Goal: Task Accomplishment & Management: Manage account settings

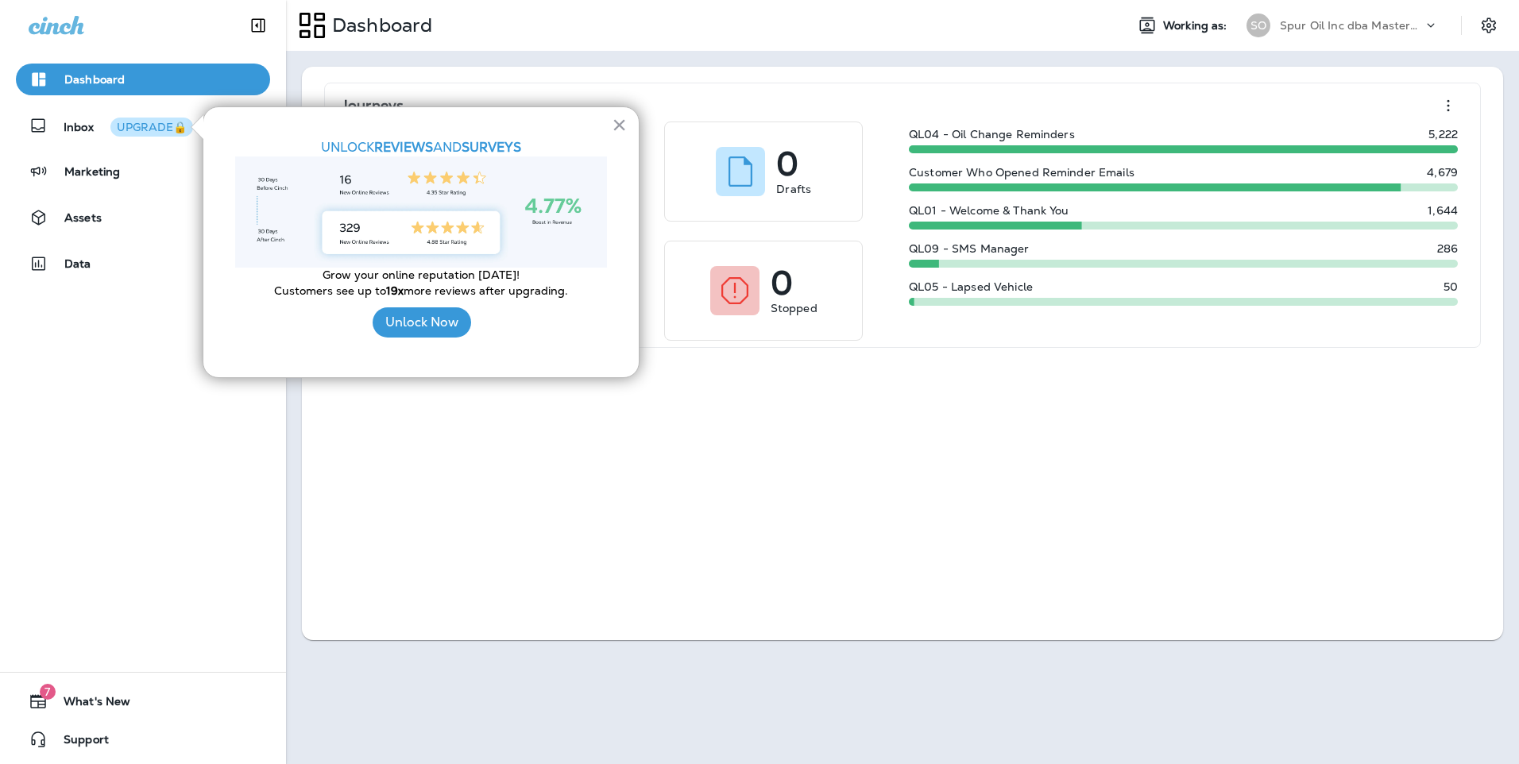
click at [193, 129] on div at bounding box center [197, 127] width 12 height 24
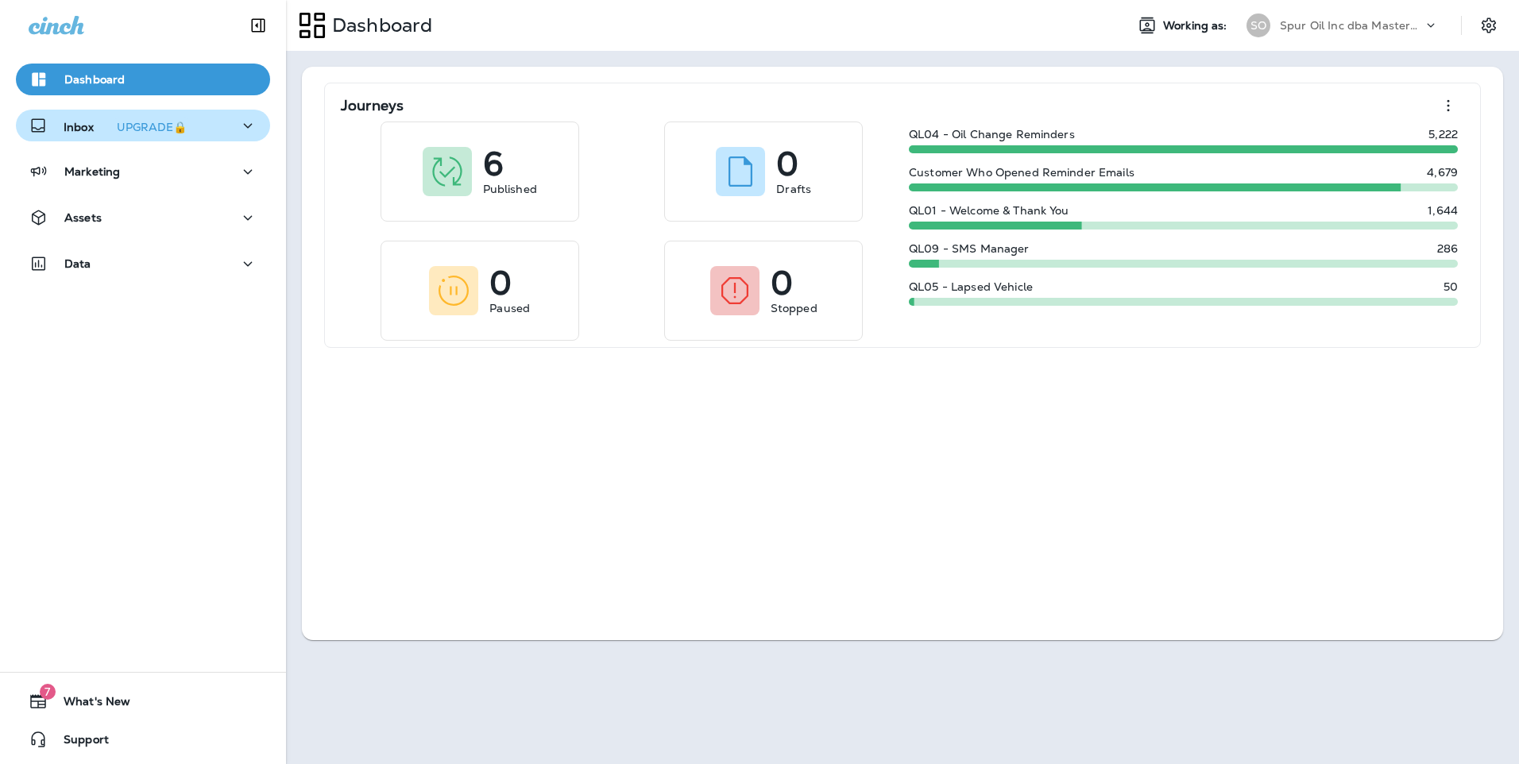
click at [73, 124] on p "Inbox UPGRADE🔒" at bounding box center [129, 126] width 130 height 17
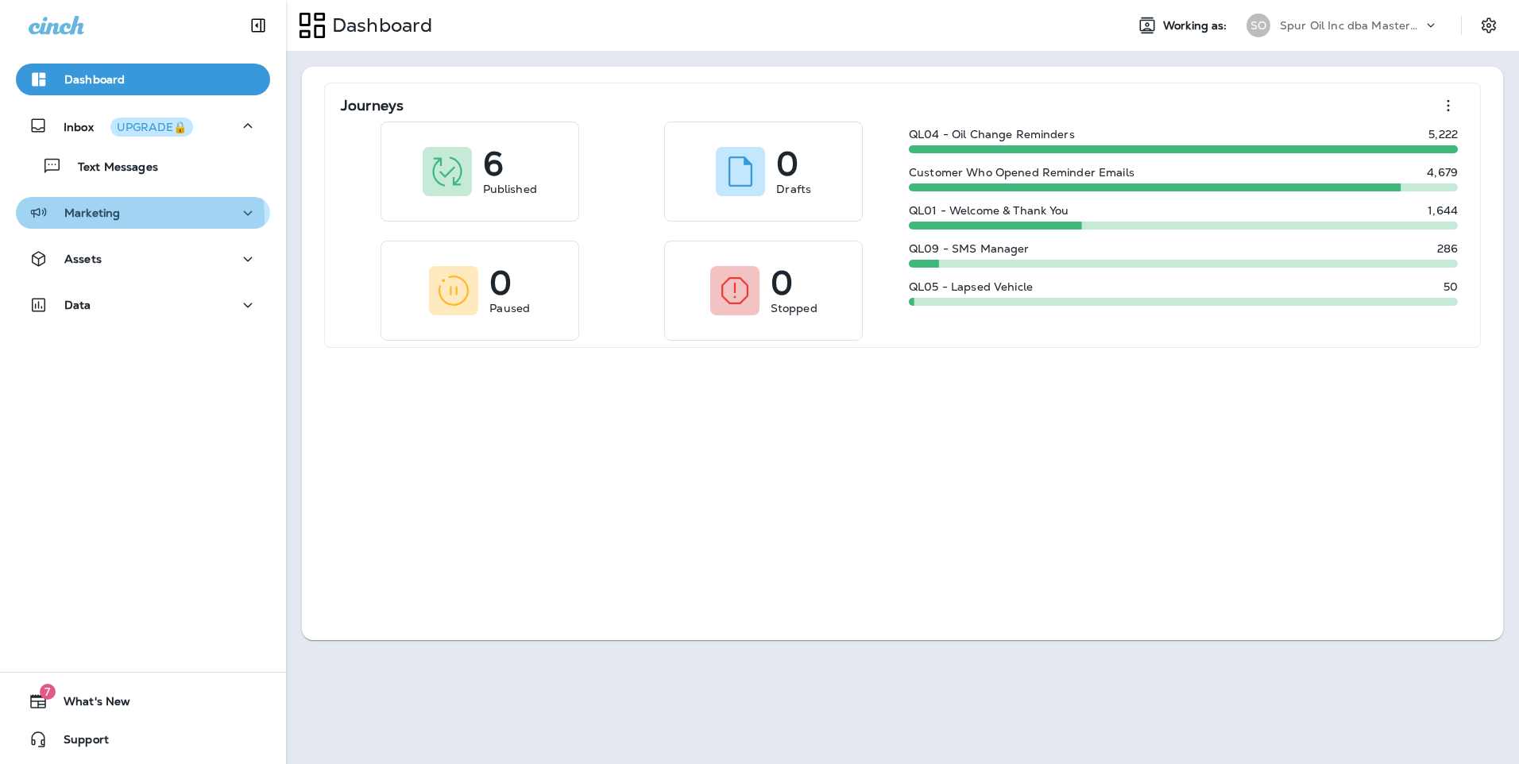
click at [121, 218] on div "Marketing" at bounding box center [143, 213] width 229 height 20
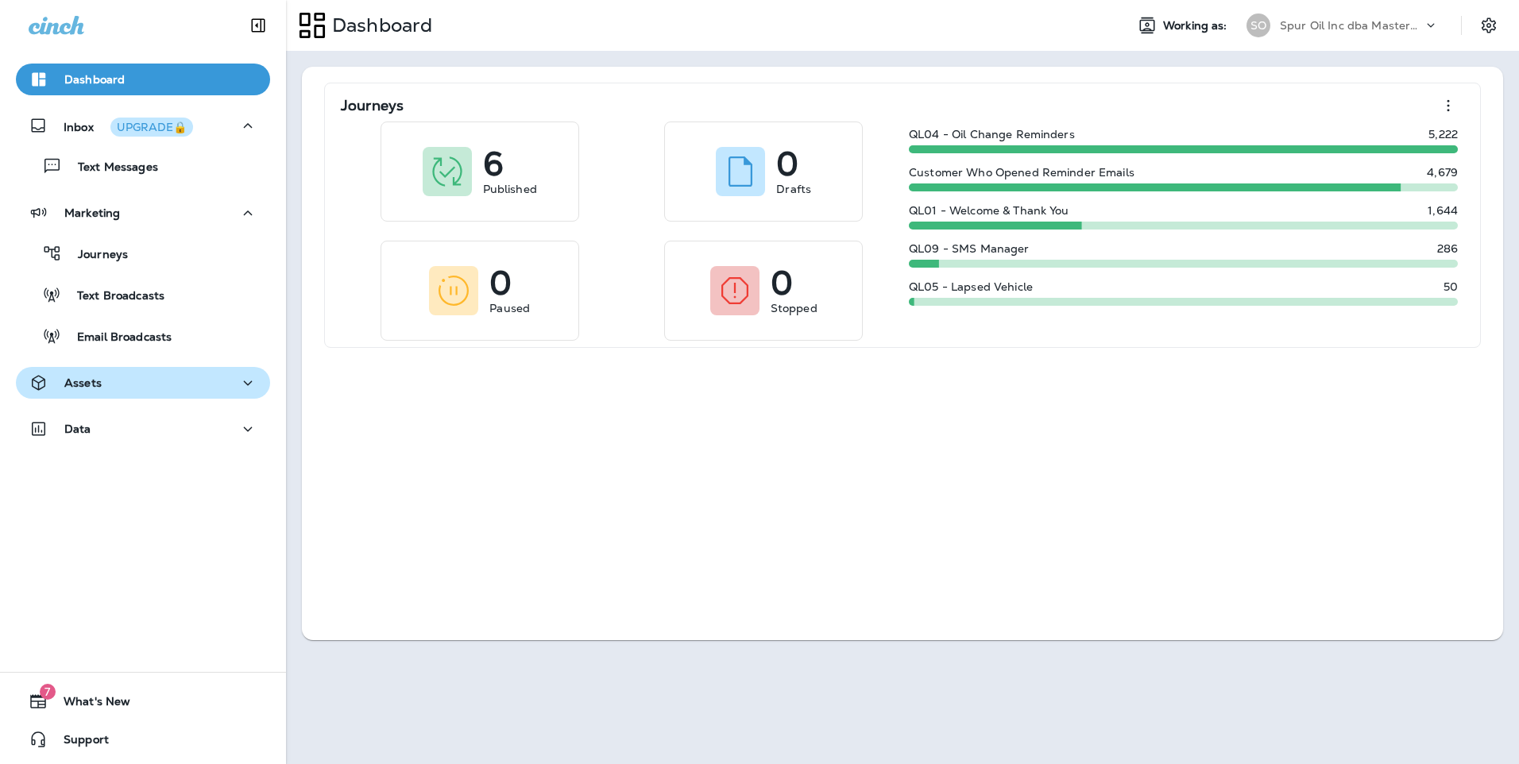
click at [155, 381] on div "Assets" at bounding box center [143, 383] width 229 height 20
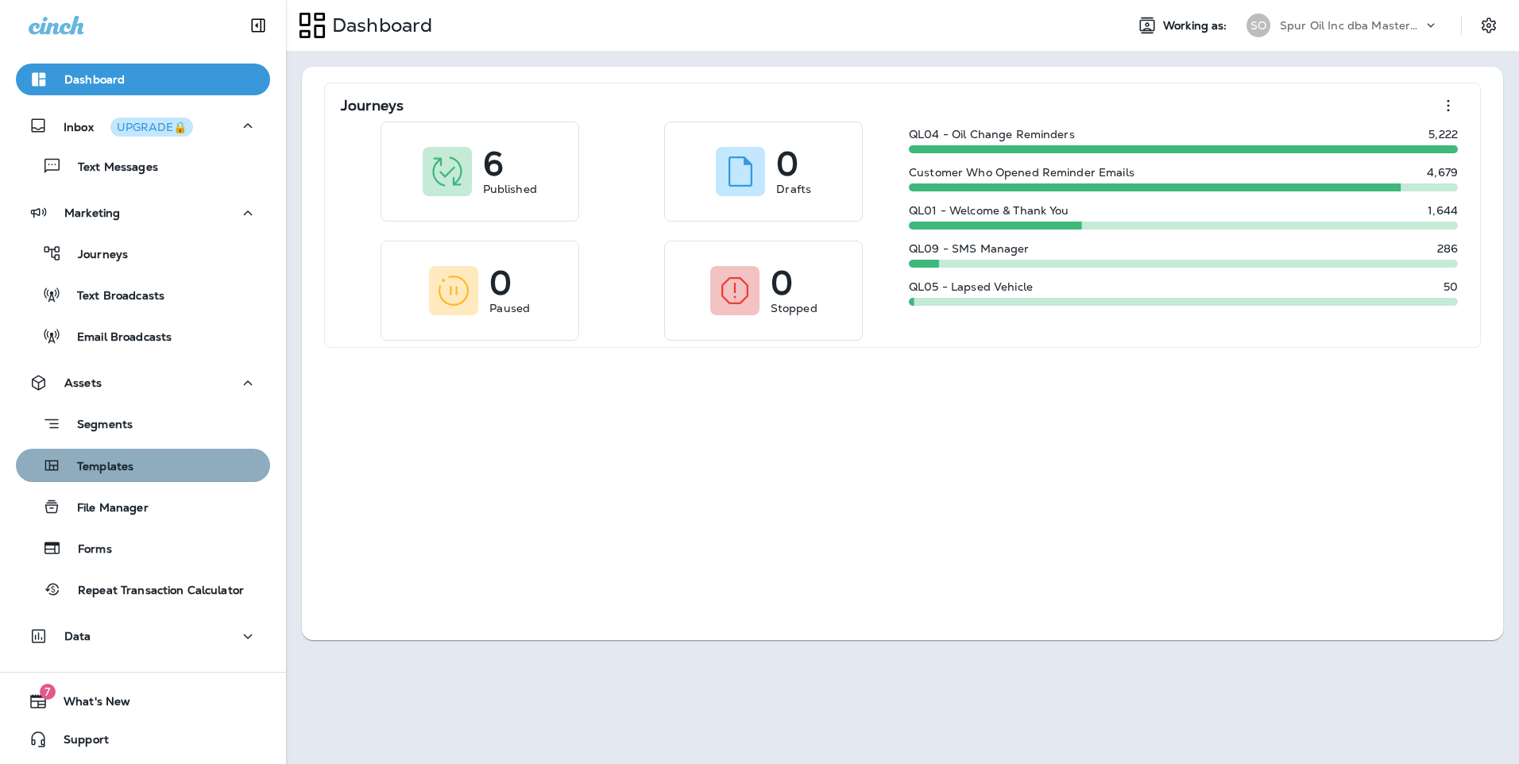
click at [146, 470] on div "Templates" at bounding box center [143, 466] width 242 height 24
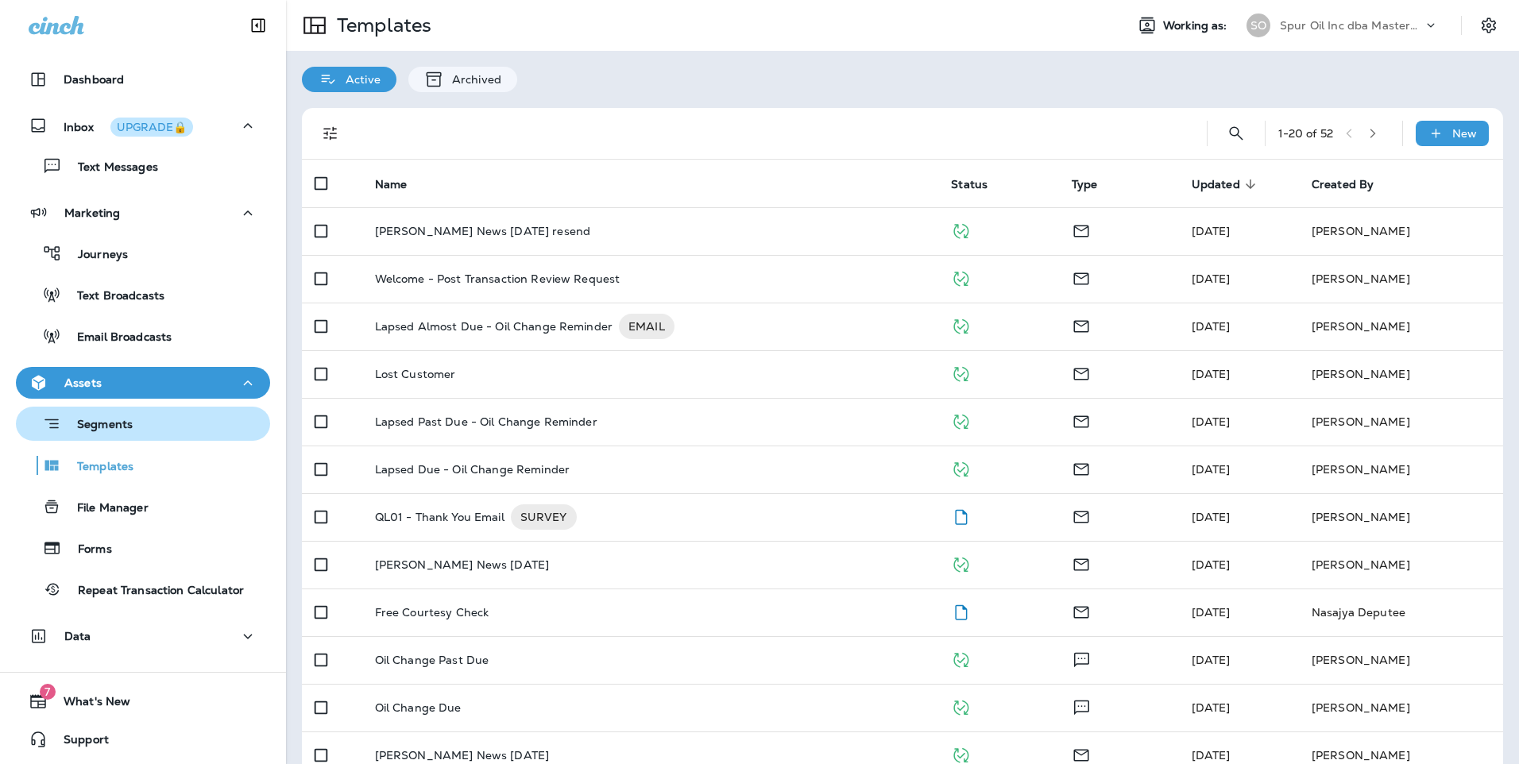
click at [156, 428] on div "Segments" at bounding box center [143, 424] width 242 height 25
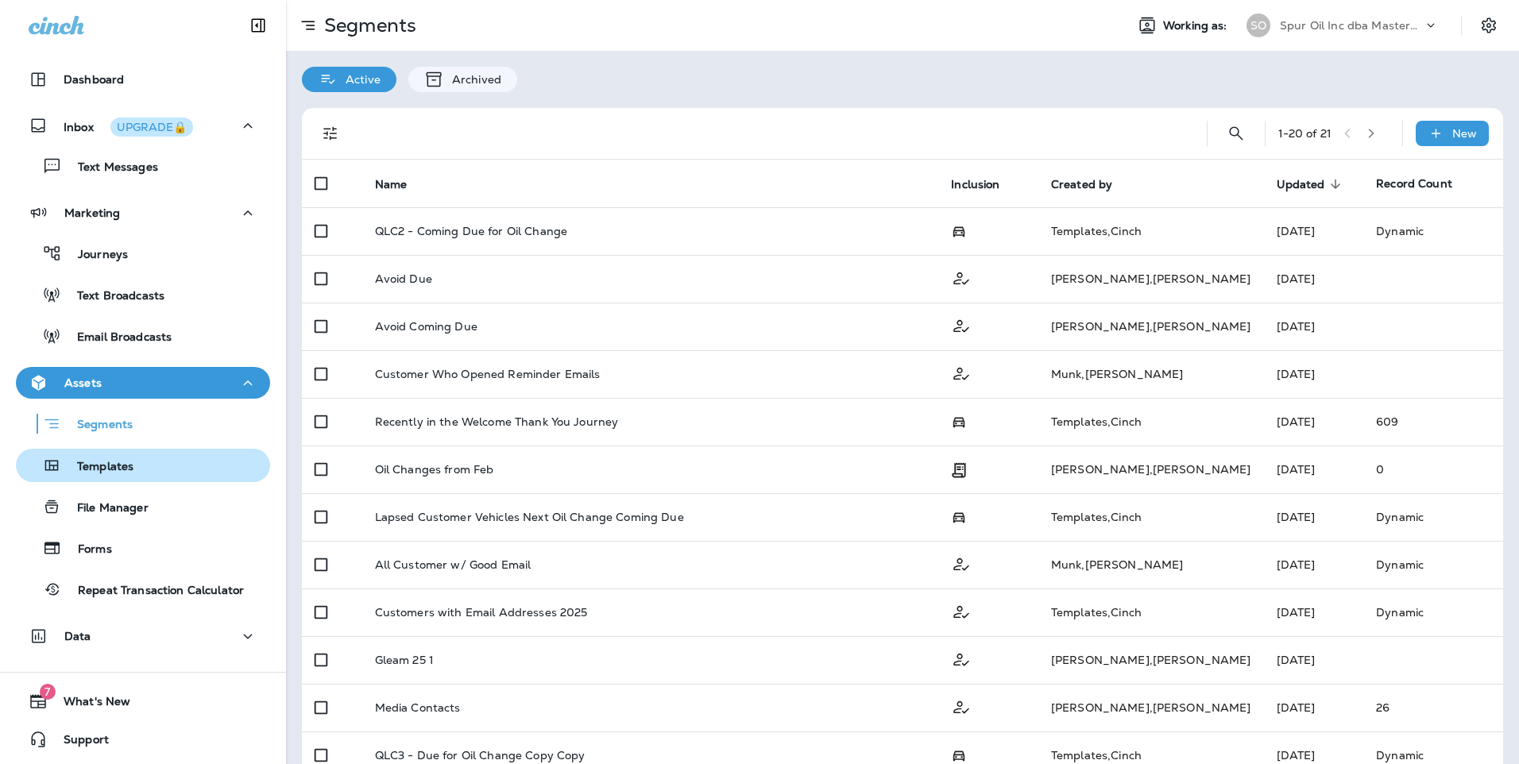
click at [175, 480] on button "Templates" at bounding box center [143, 465] width 254 height 33
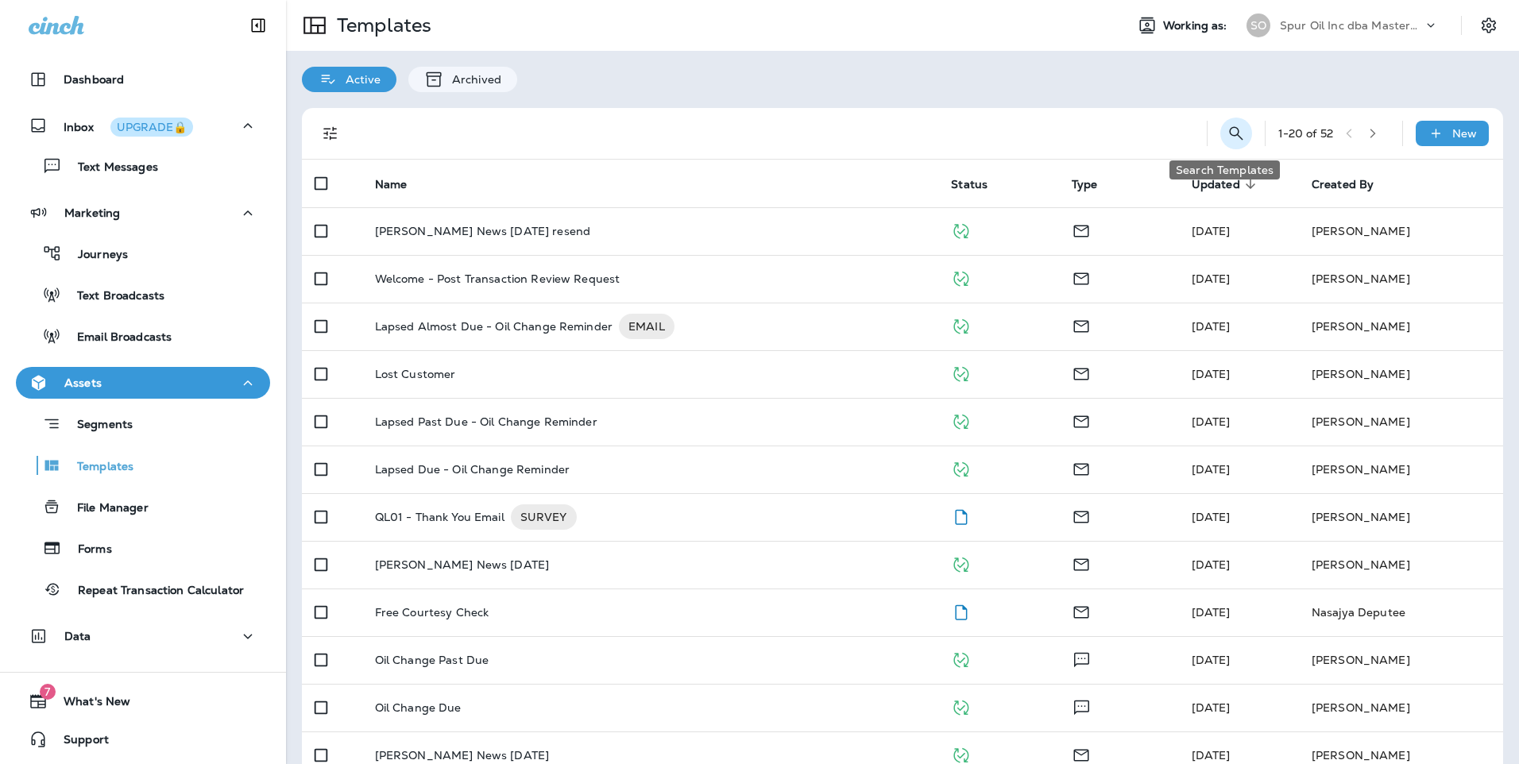
click at [1232, 133] on icon "Search Templates" at bounding box center [1236, 133] width 19 height 19
click at [1095, 136] on input "text" at bounding box center [1165, 132] width 141 height 42
type input "*"
type input "**********"
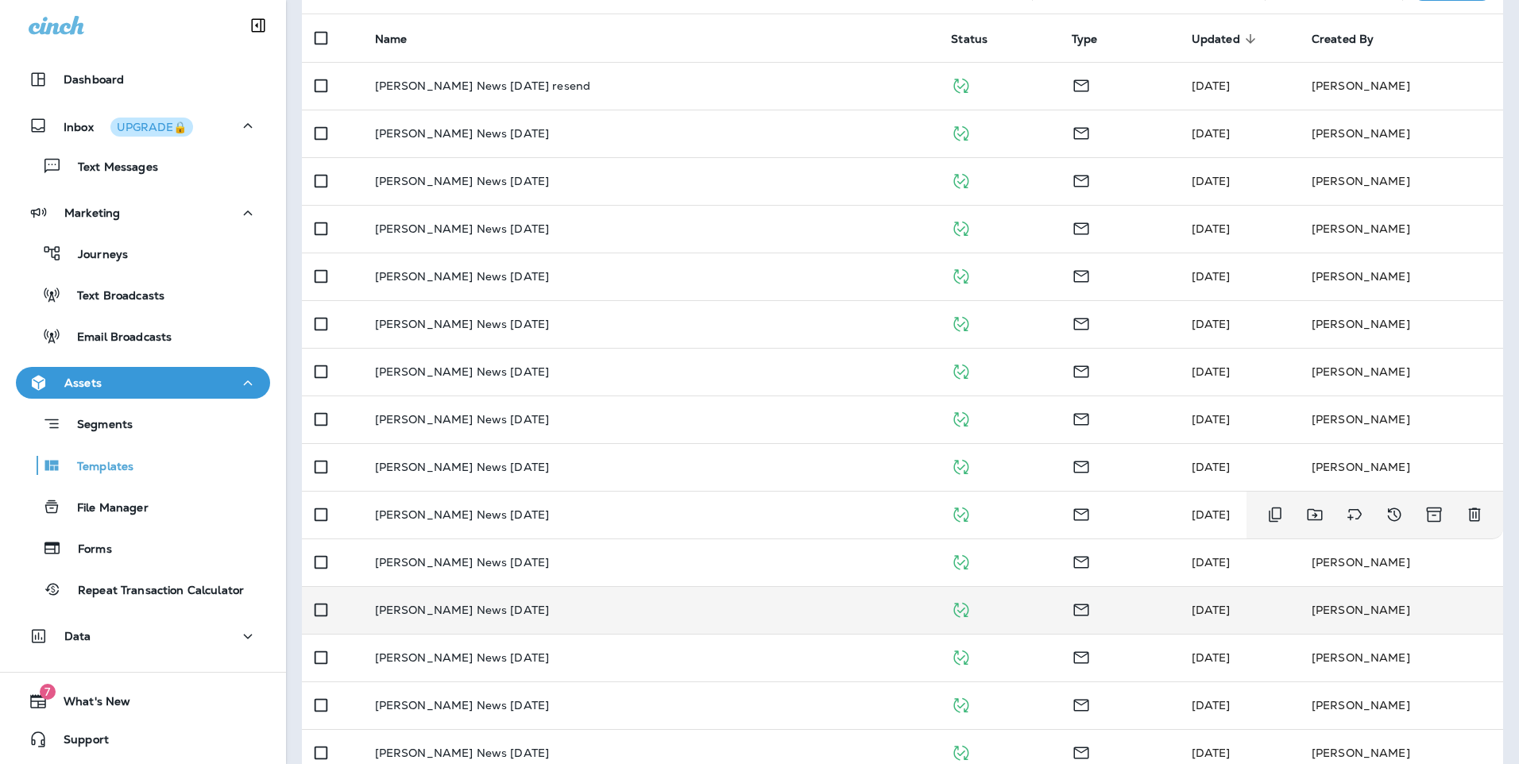
scroll to position [318, 0]
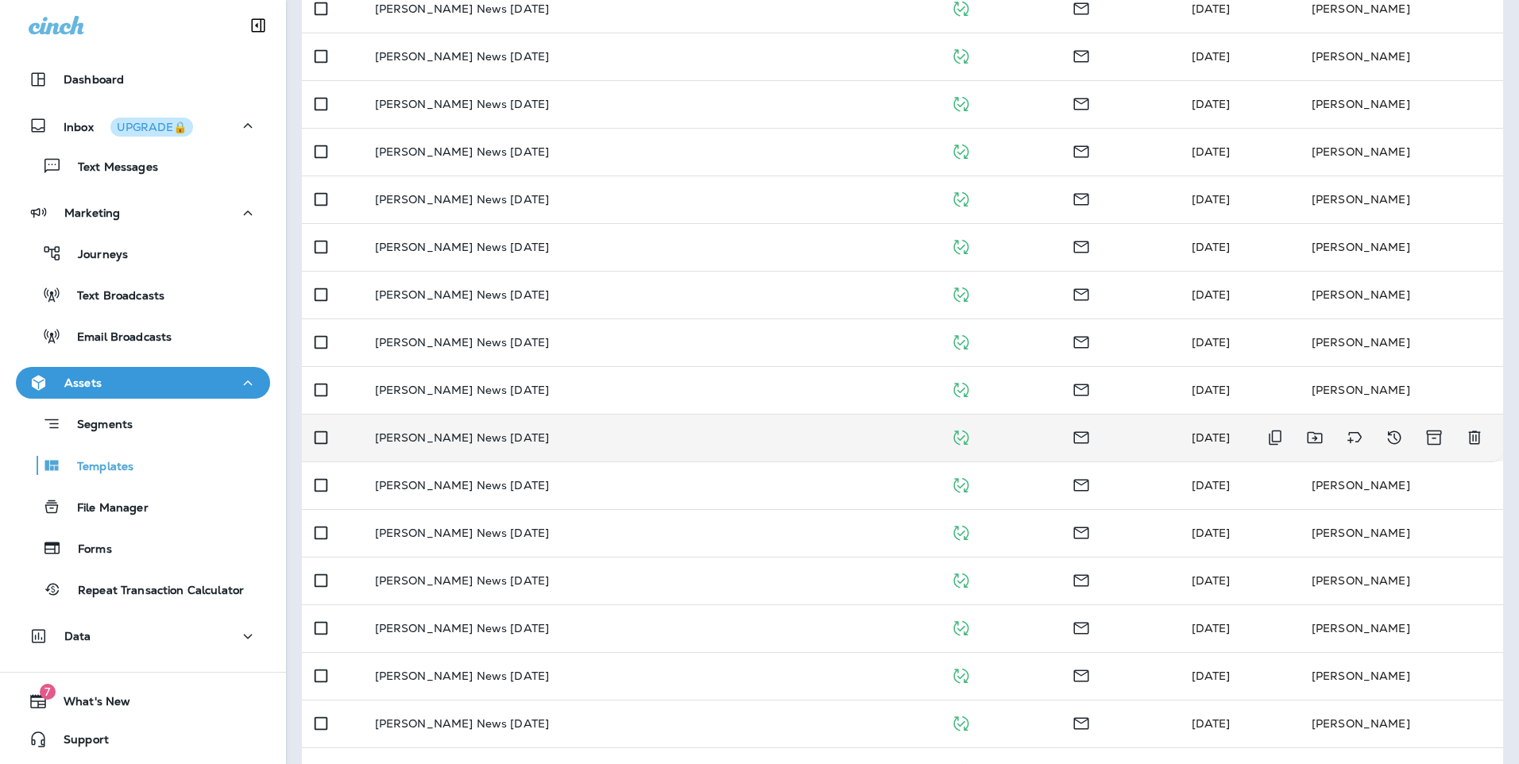
click at [704, 419] on td "Luber News August 2024" at bounding box center [650, 438] width 577 height 48
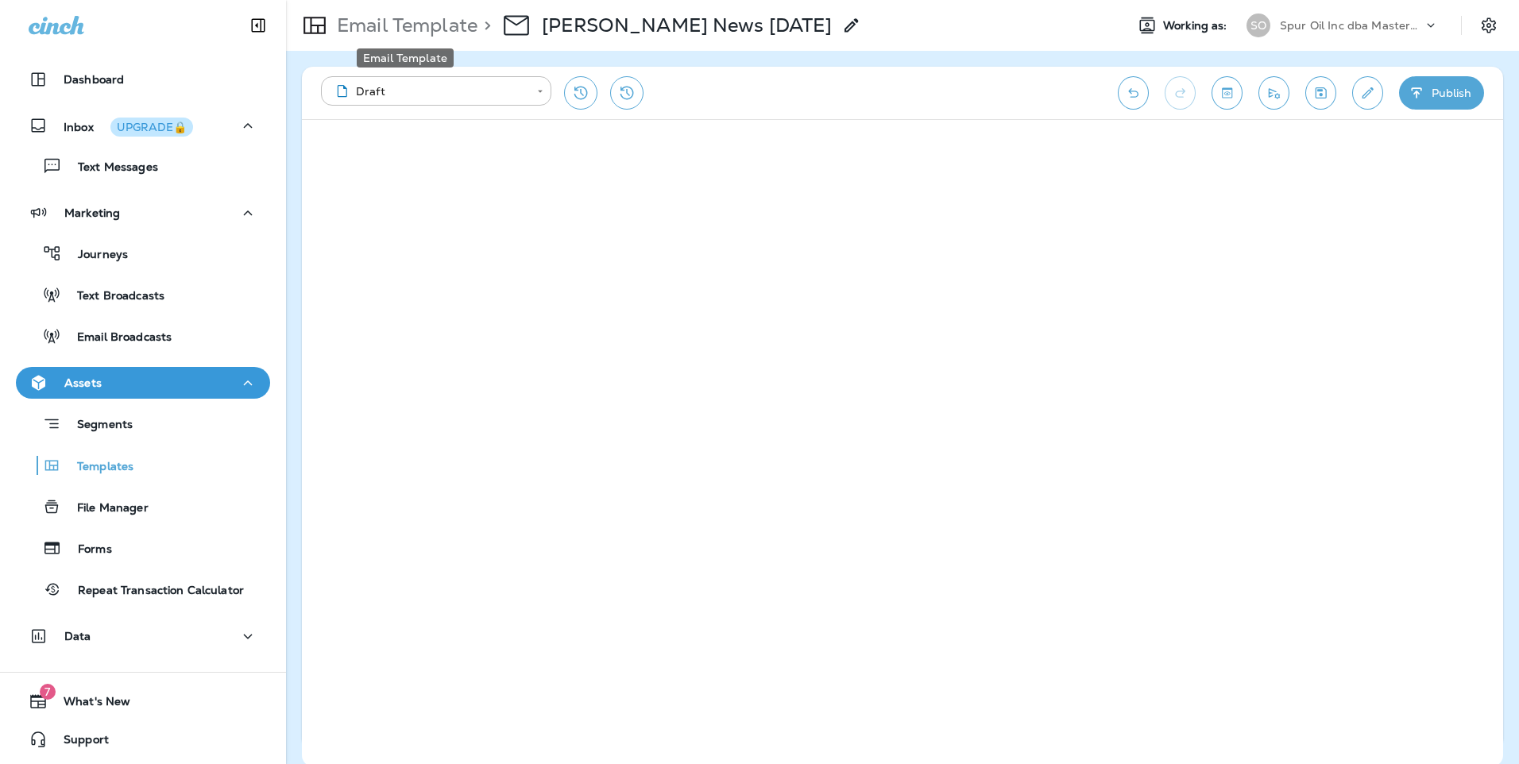
click at [402, 46] on div "Email Template" at bounding box center [405, 53] width 100 height 32
click at [416, 24] on p "Email Template" at bounding box center [404, 26] width 147 height 24
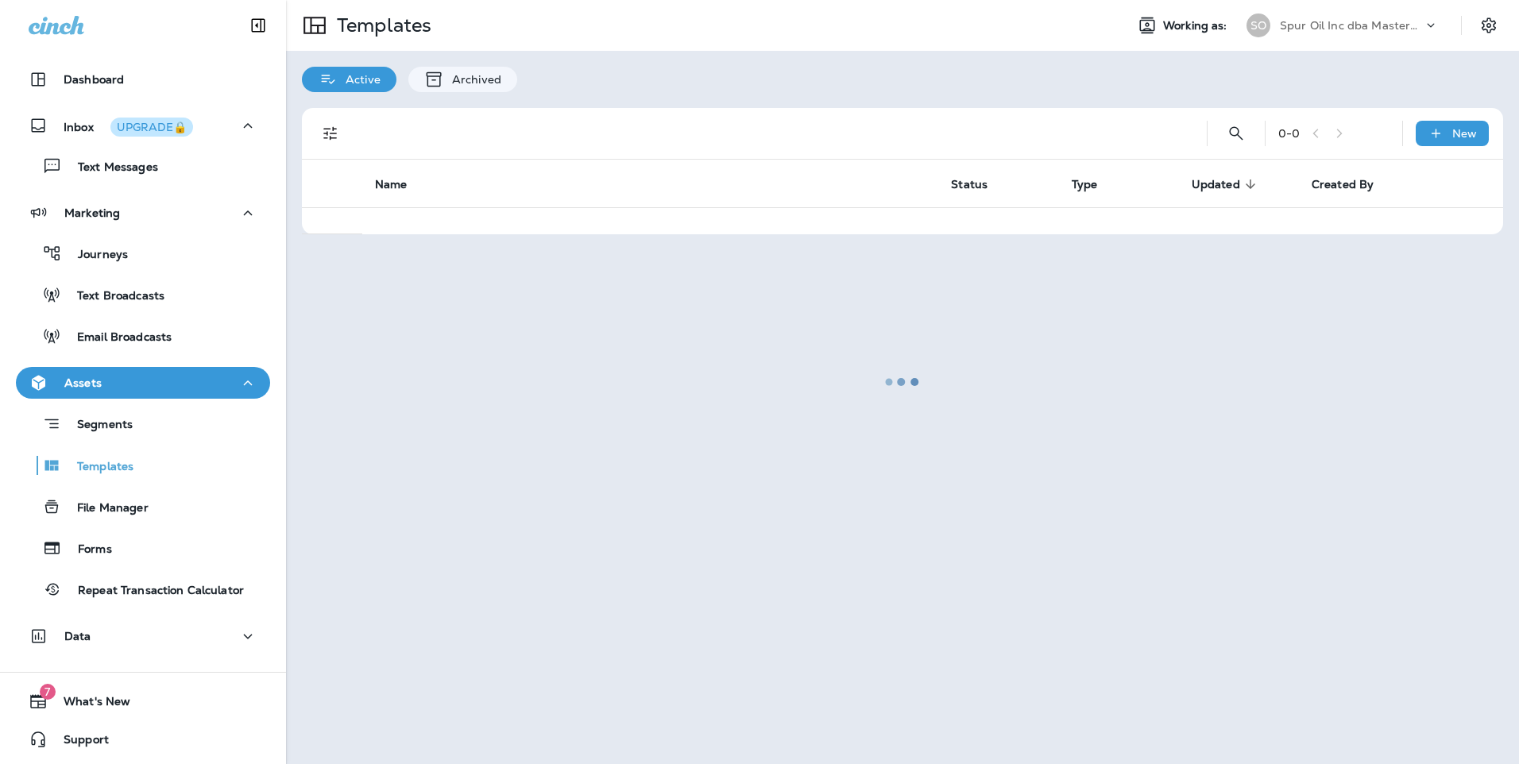
click at [1232, 137] on div at bounding box center [903, 382] width 1230 height 761
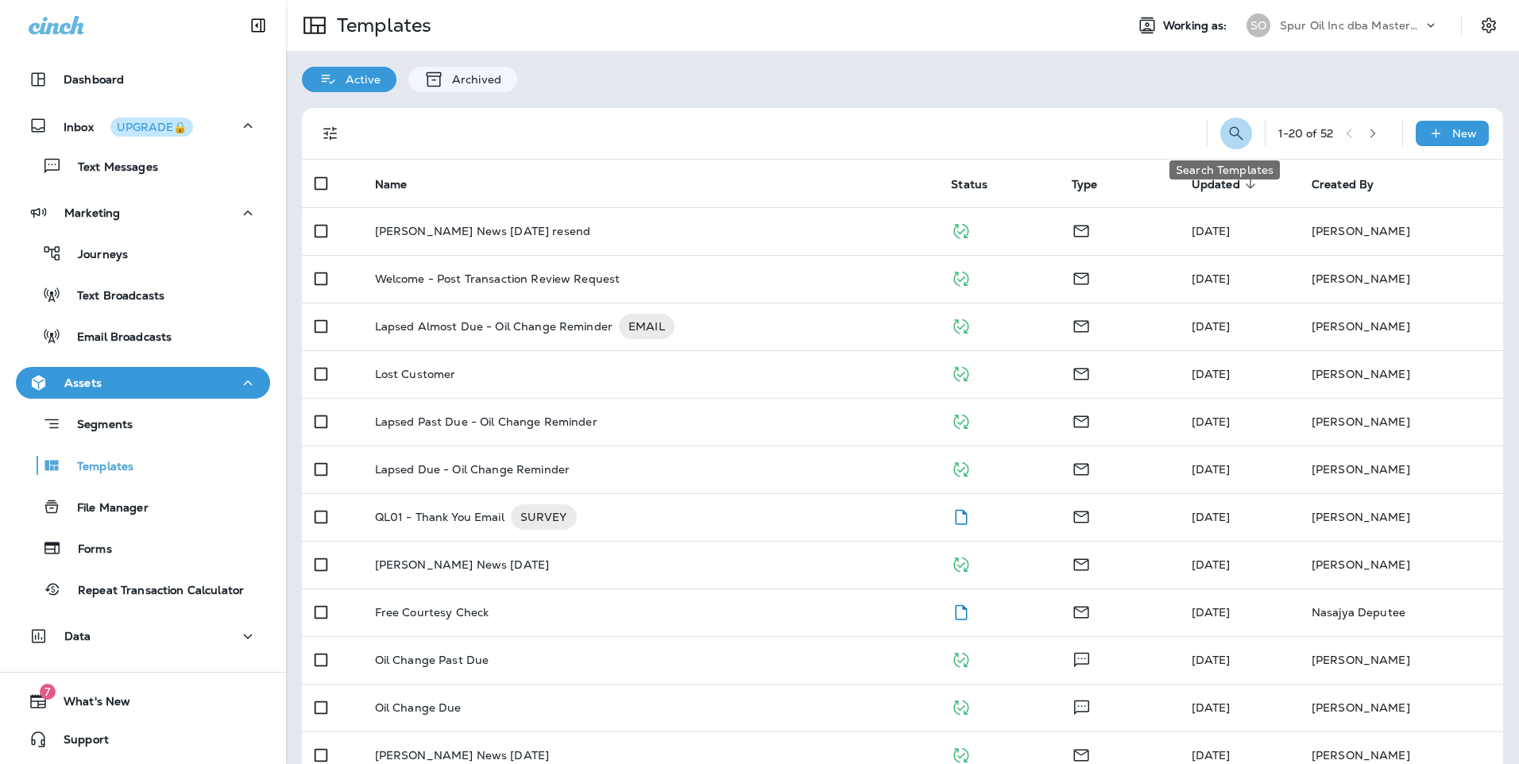
click at [1228, 134] on icon "Search Templates" at bounding box center [1236, 133] width 19 height 19
click at [948, 92] on div "​ ​ 1 - 20 of 52 New Name Status Type Updated sorted descending Created By Lube…" at bounding box center [902, 634] width 1233 height 1085
click at [1100, 138] on input "text" at bounding box center [1165, 132] width 141 height 42
type input "**********"
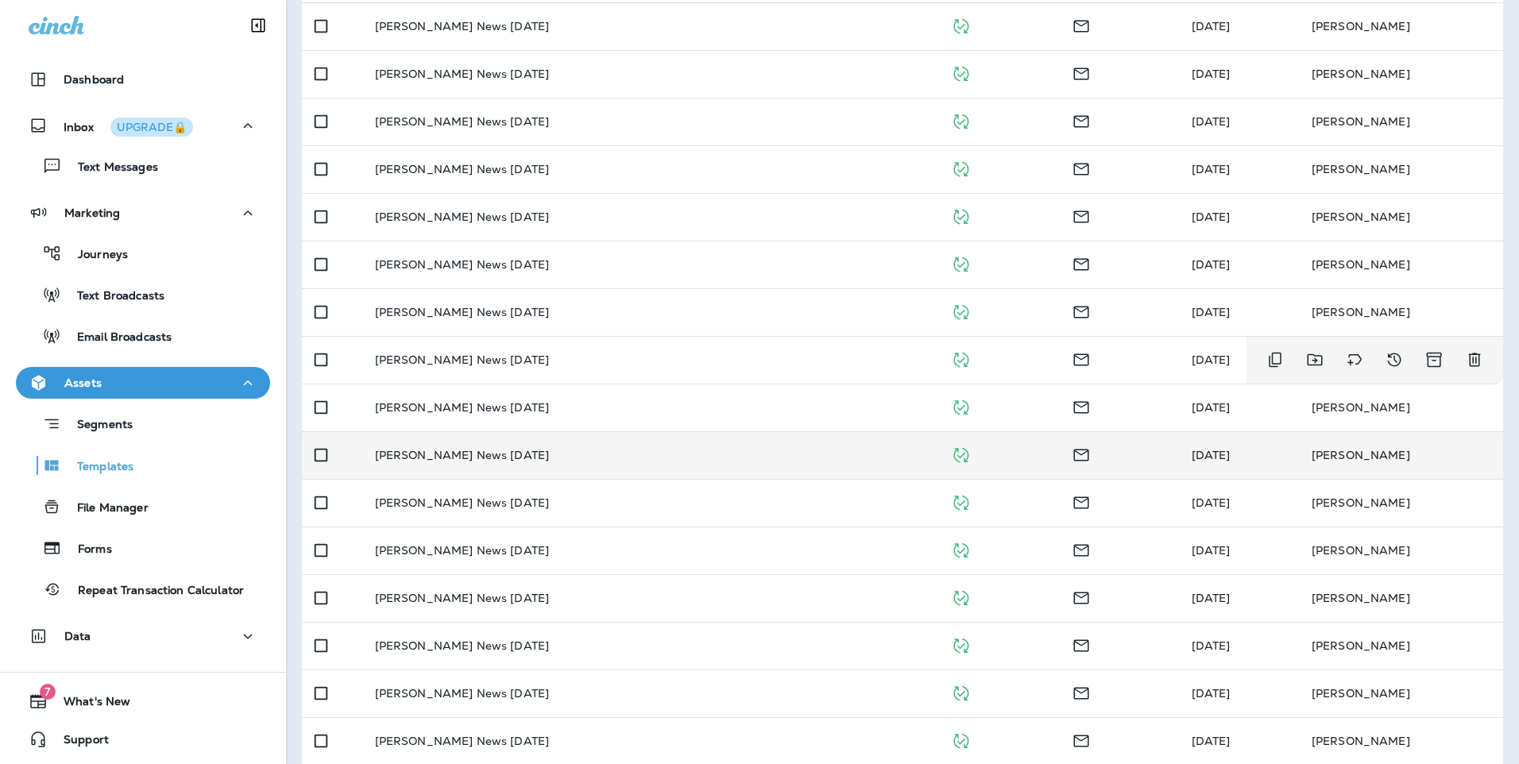
scroll to position [413, 0]
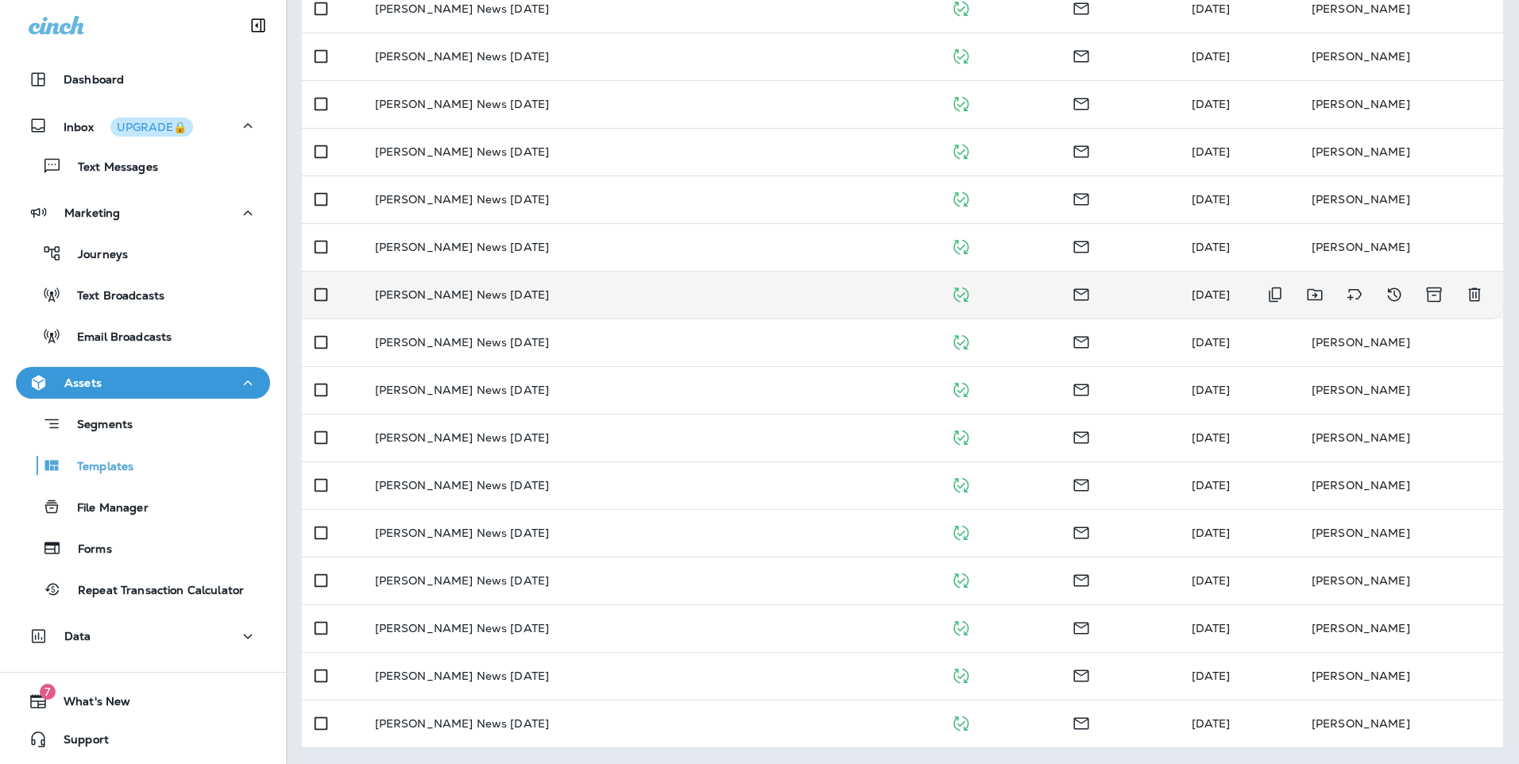
click at [652, 306] on td "[PERSON_NAME] News [DATE]" at bounding box center [650, 295] width 577 height 48
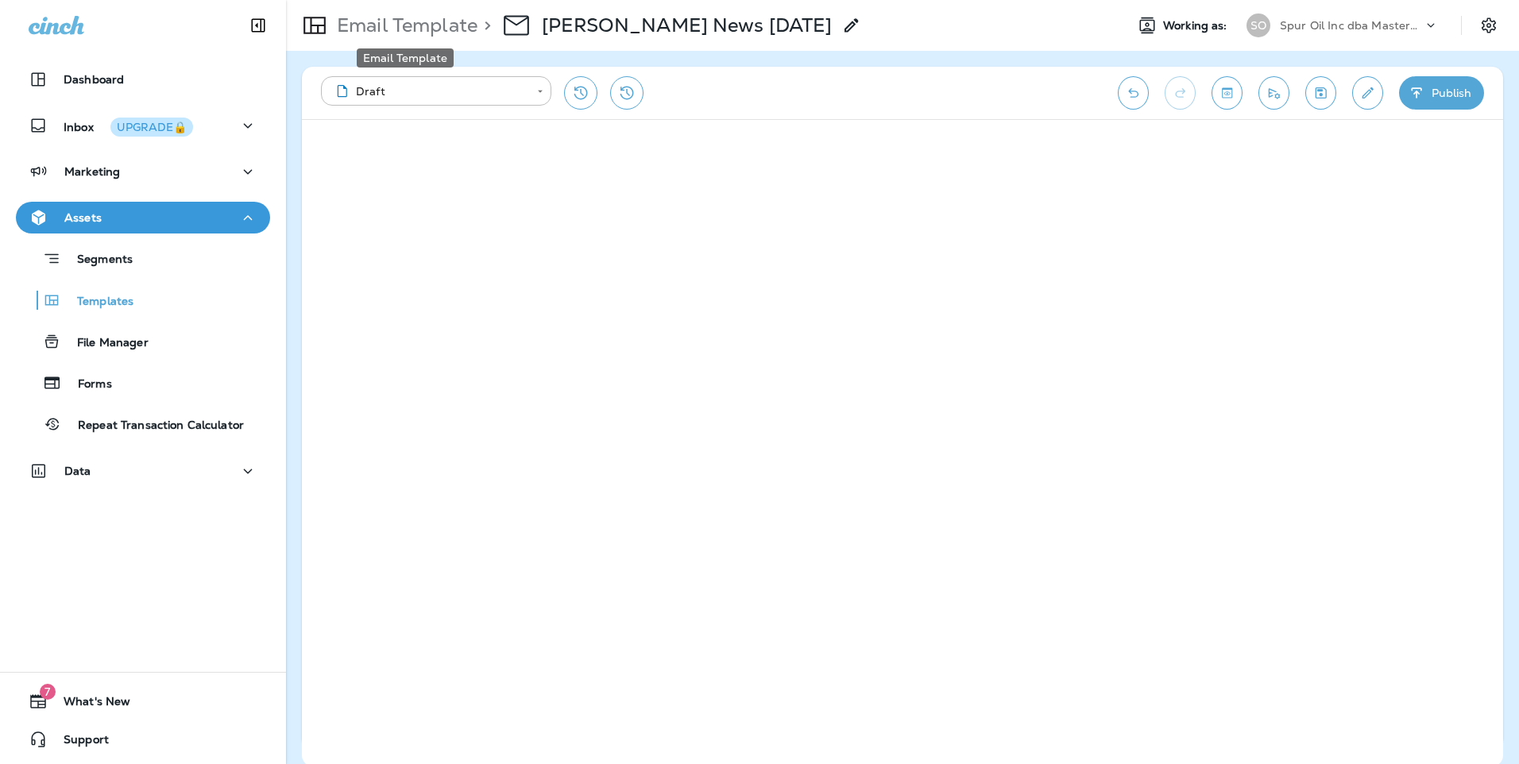
click at [457, 32] on p "Email Template" at bounding box center [404, 26] width 147 height 24
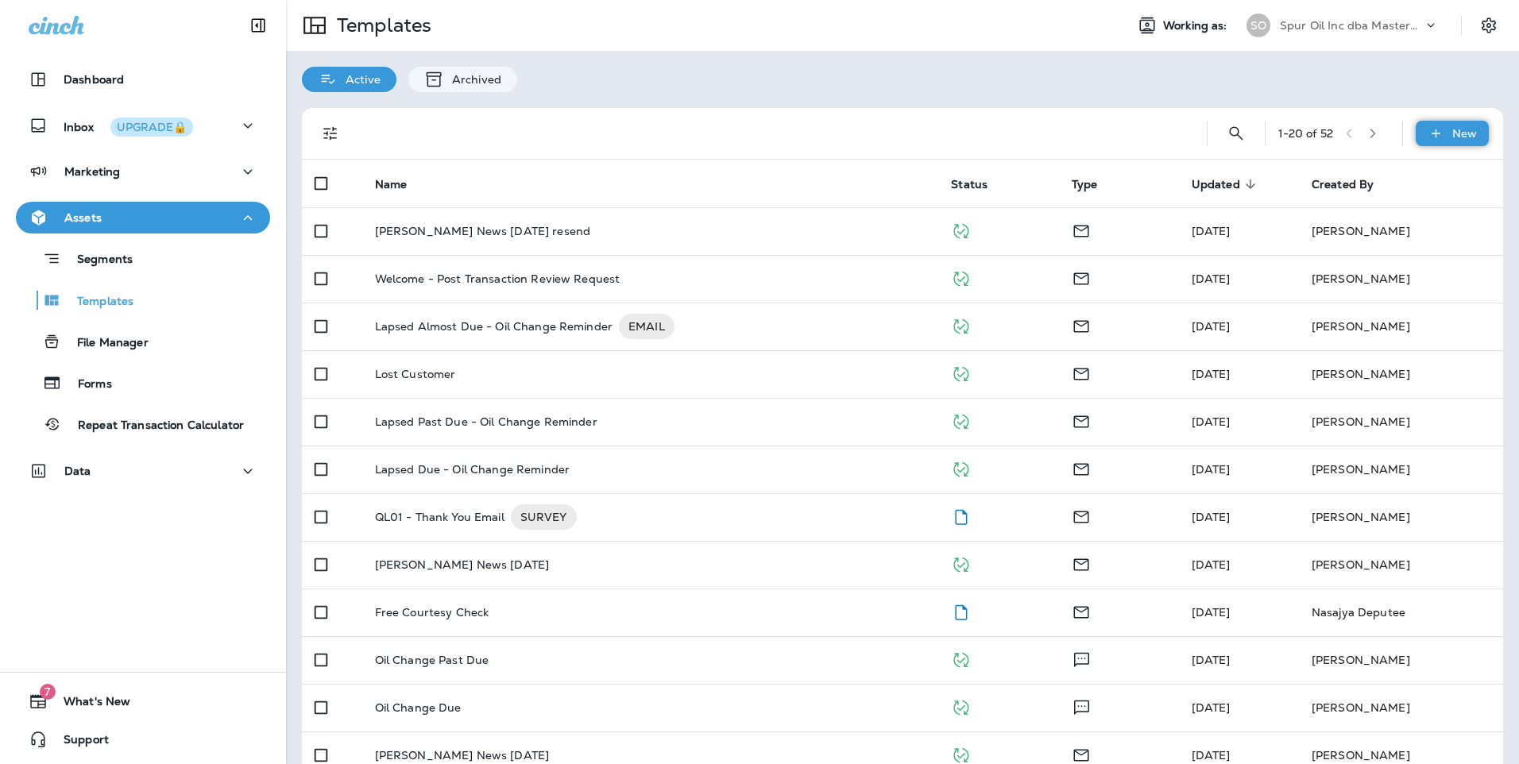
click at [1452, 129] on p "New" at bounding box center [1464, 133] width 25 height 13
click at [1420, 174] on li "New Template" at bounding box center [1442, 175] width 134 height 38
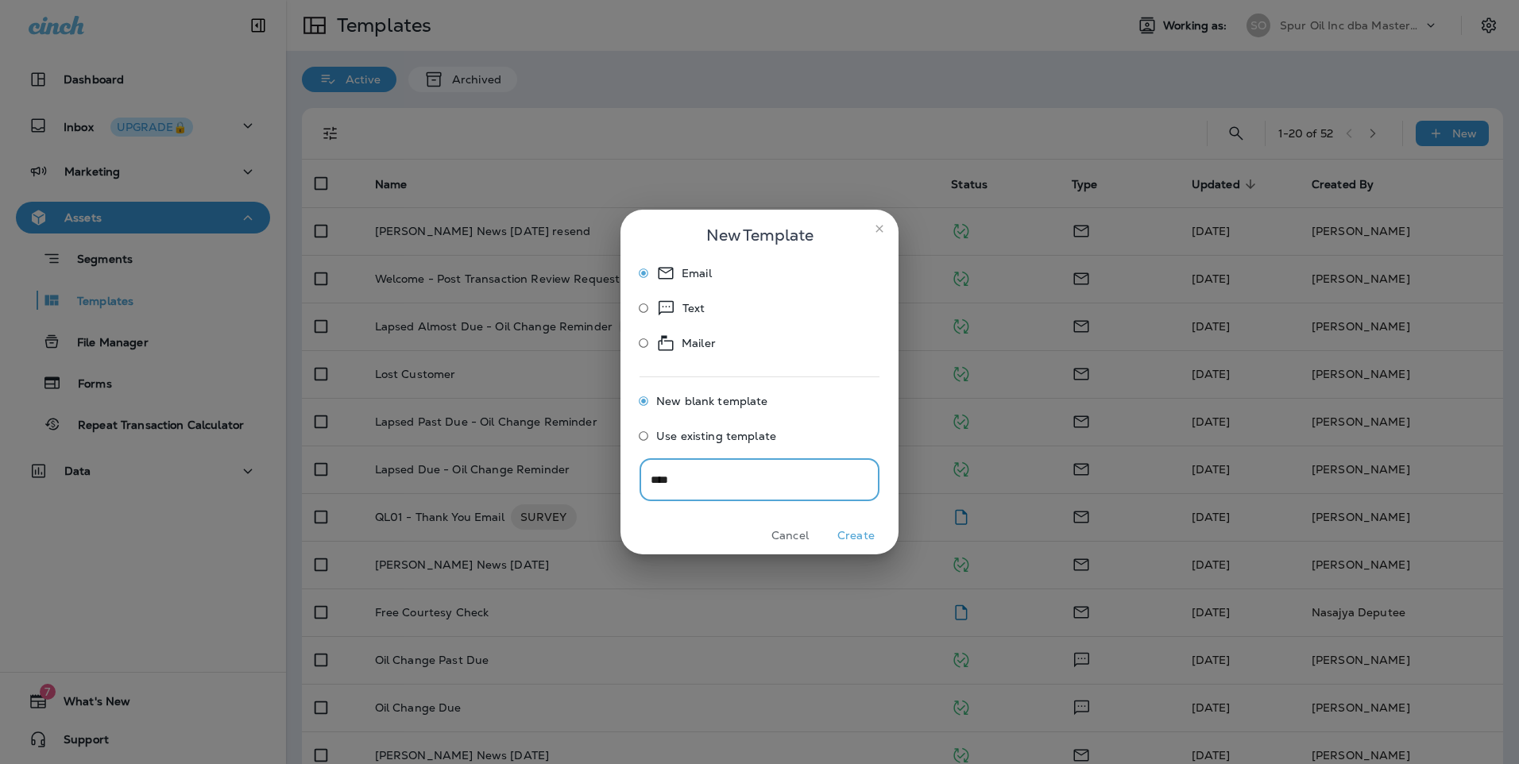
type input "****"
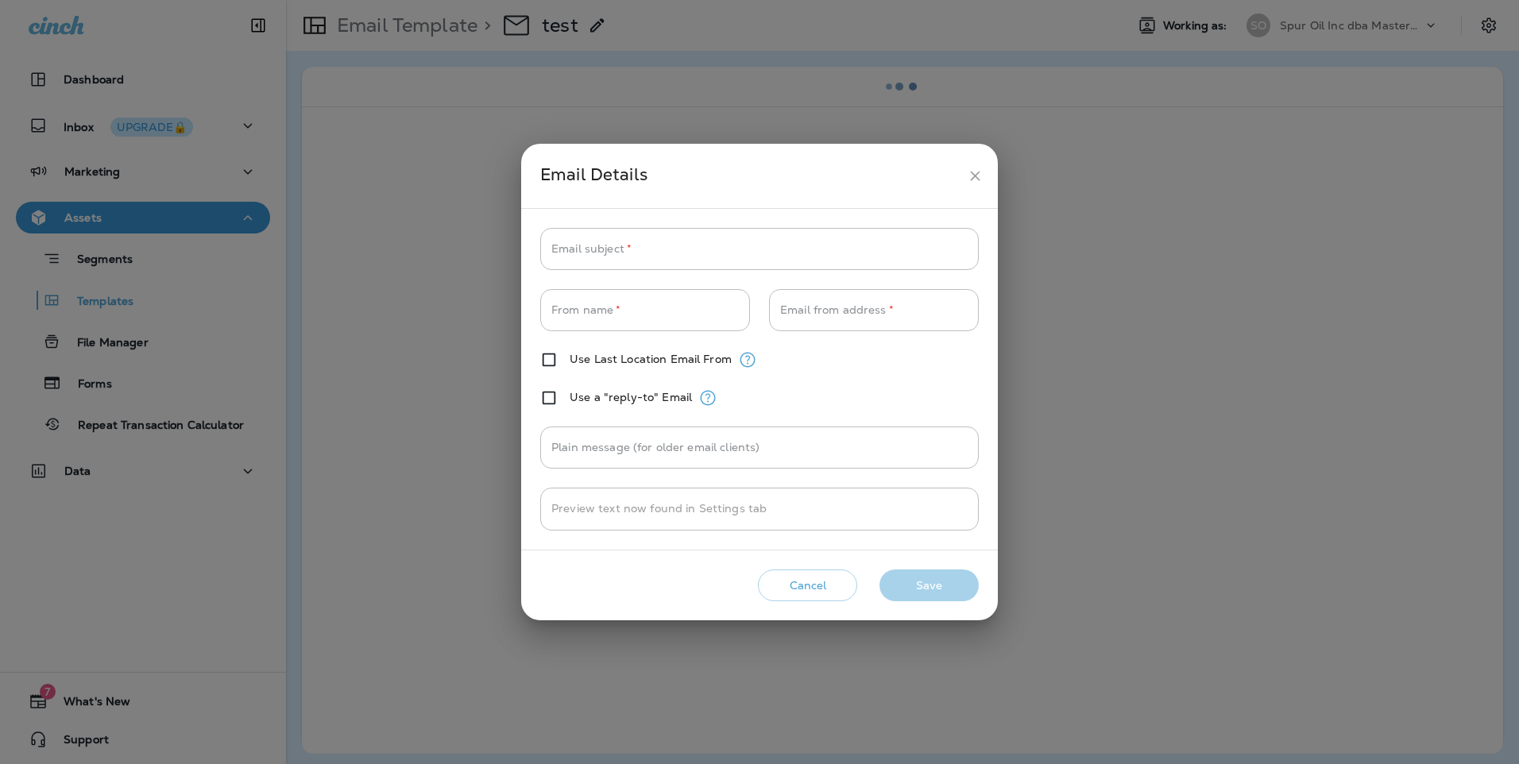
type input "**********"
click at [674, 249] on input "Email subject   *" at bounding box center [759, 249] width 439 height 42
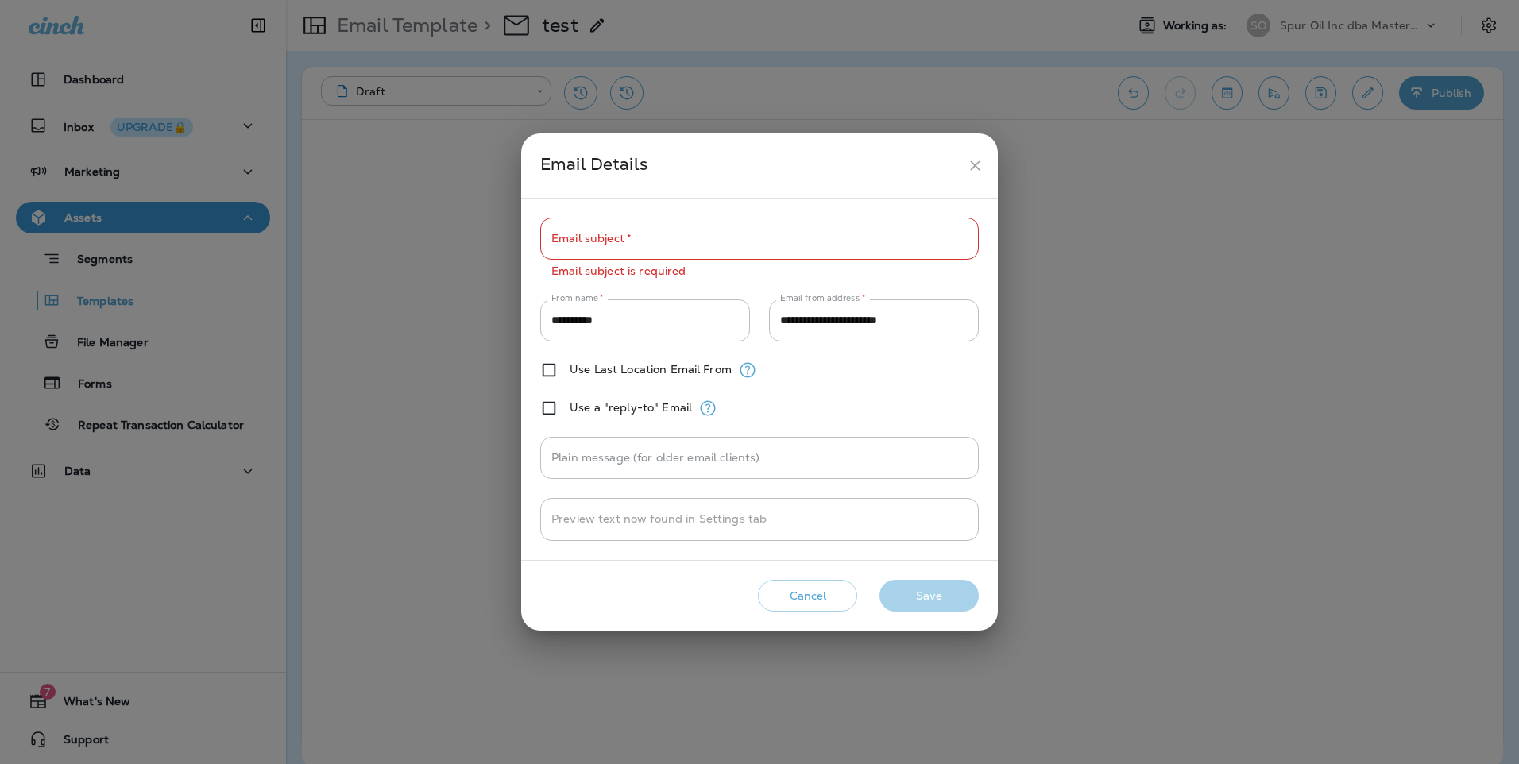
click at [977, 184] on h2 "Email Details" at bounding box center [759, 165] width 477 height 64
click at [765, 247] on input "Email subject   *" at bounding box center [759, 239] width 439 height 42
type input "****"
click at [843, 398] on div "**********" at bounding box center [759, 379] width 439 height 323
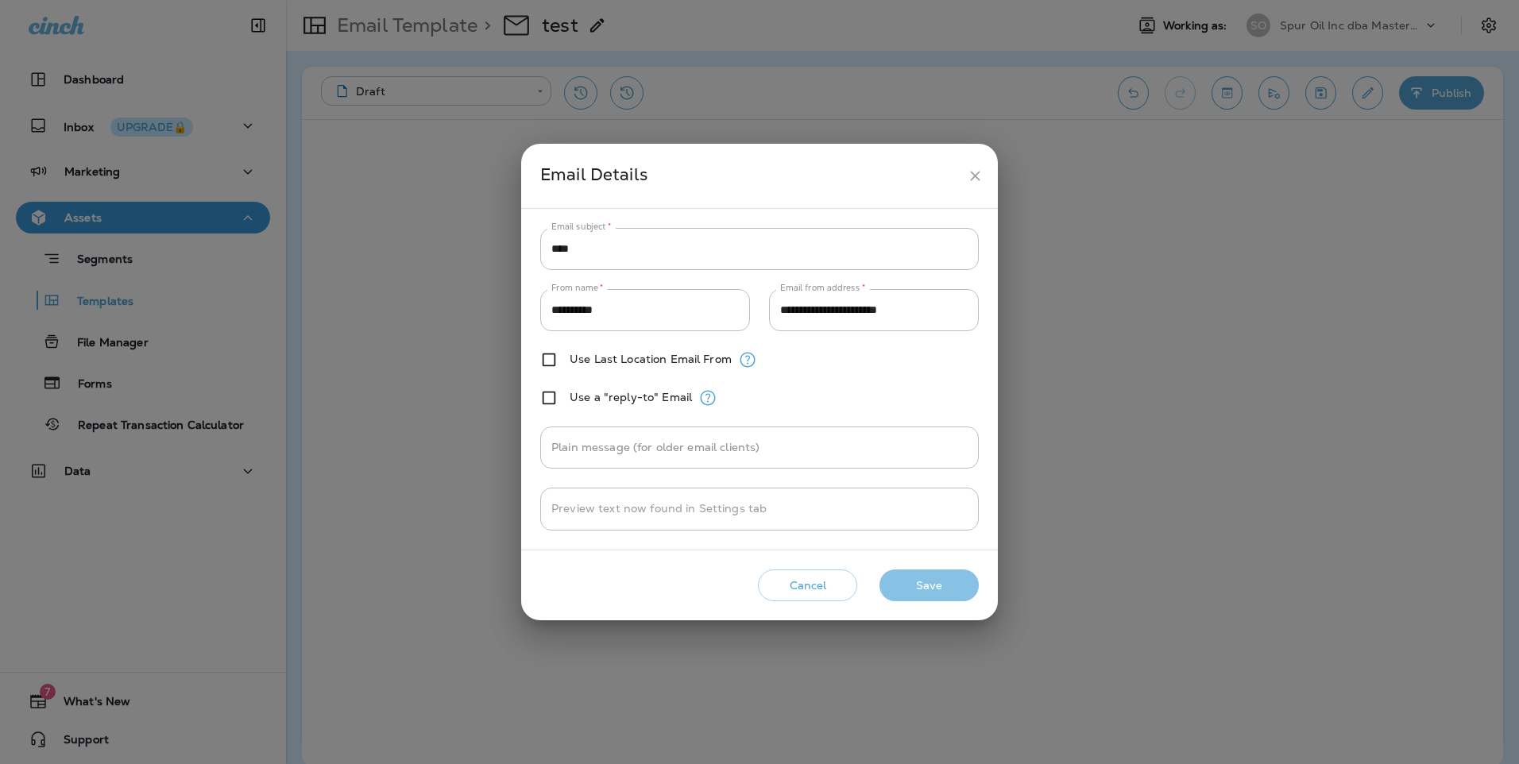
click at [957, 593] on button "Save" at bounding box center [929, 586] width 99 height 33
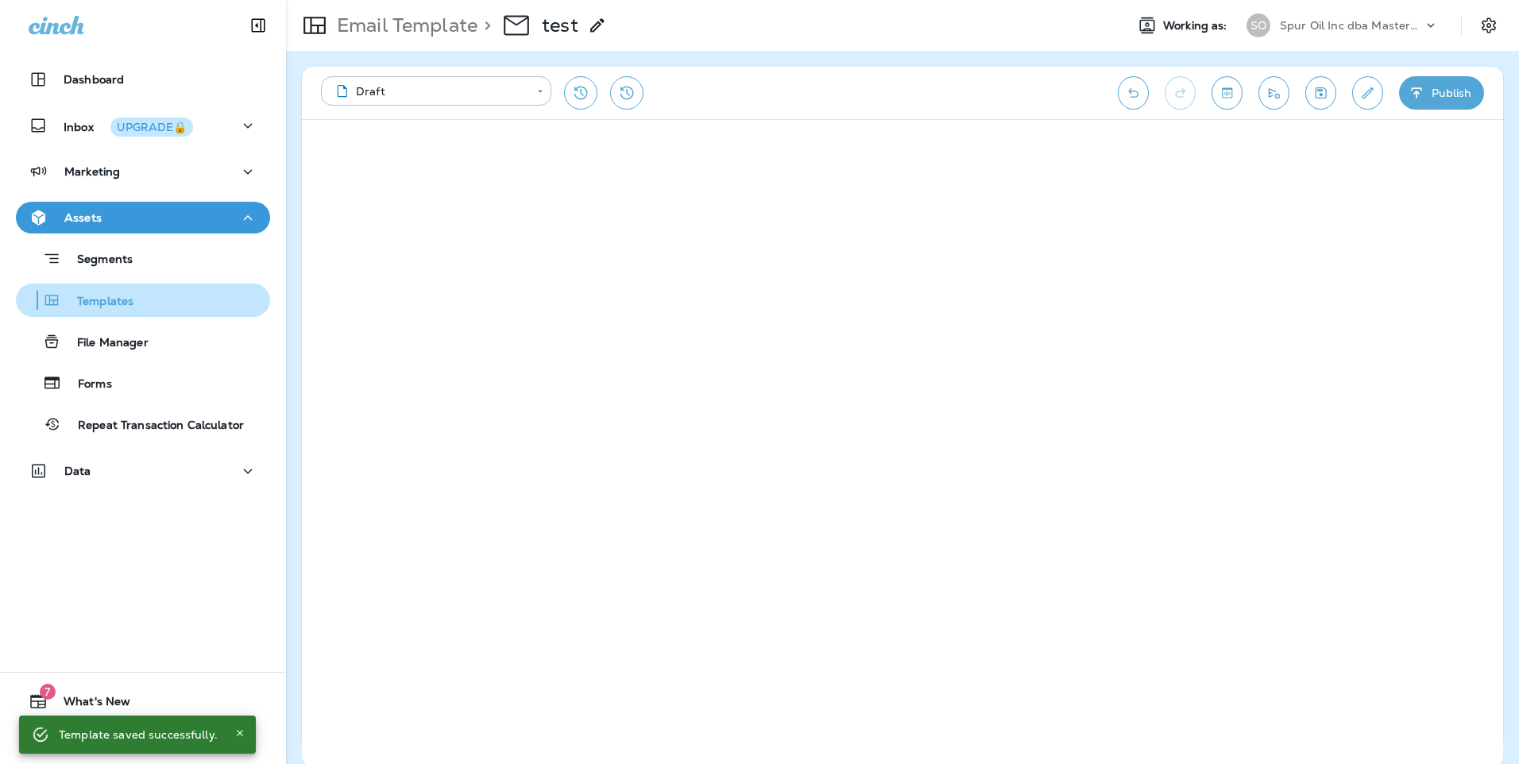
click at [128, 298] on p "Templates" at bounding box center [97, 302] width 72 height 15
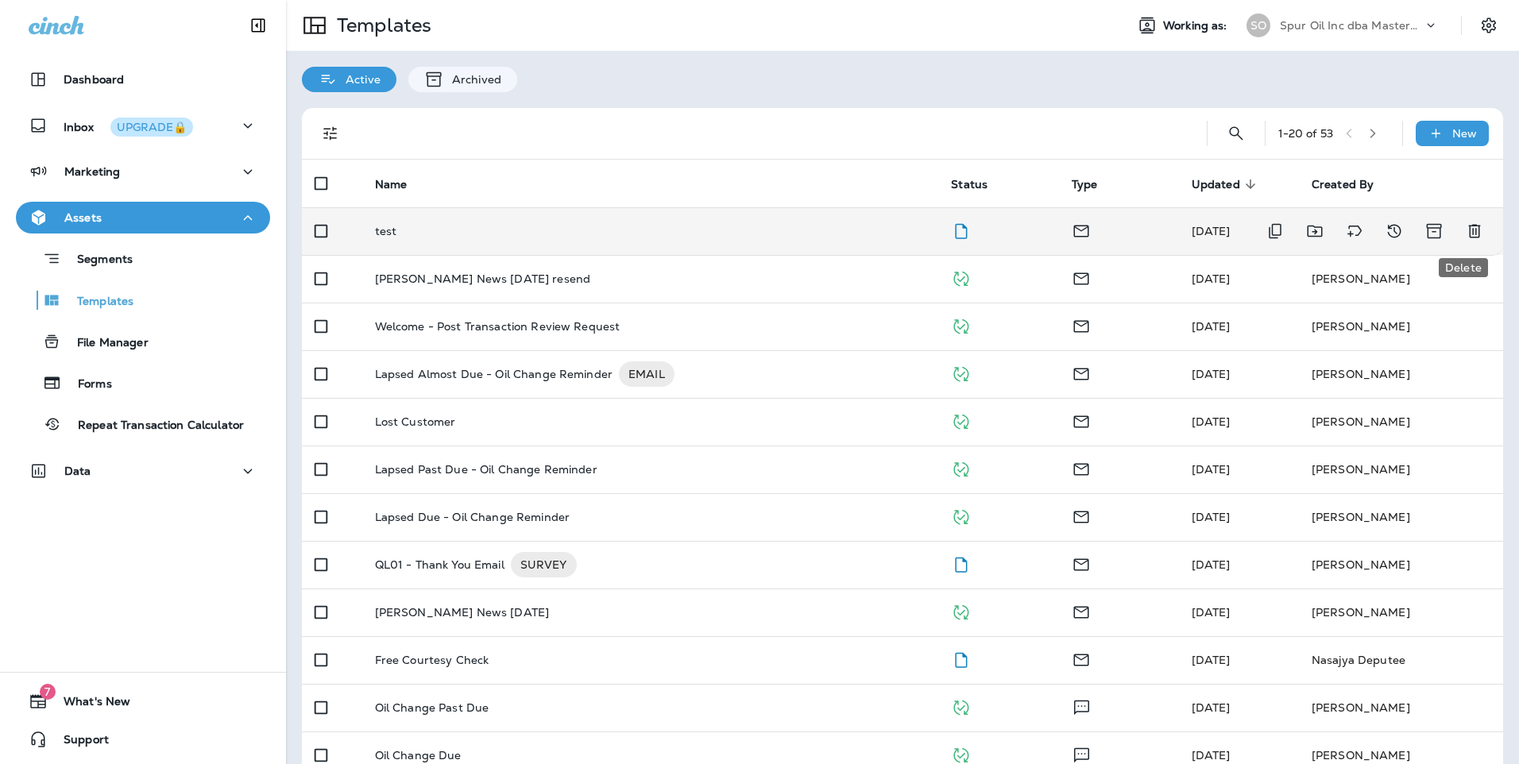
click at [1468, 234] on icon "Delete" at bounding box center [1474, 232] width 12 height 14
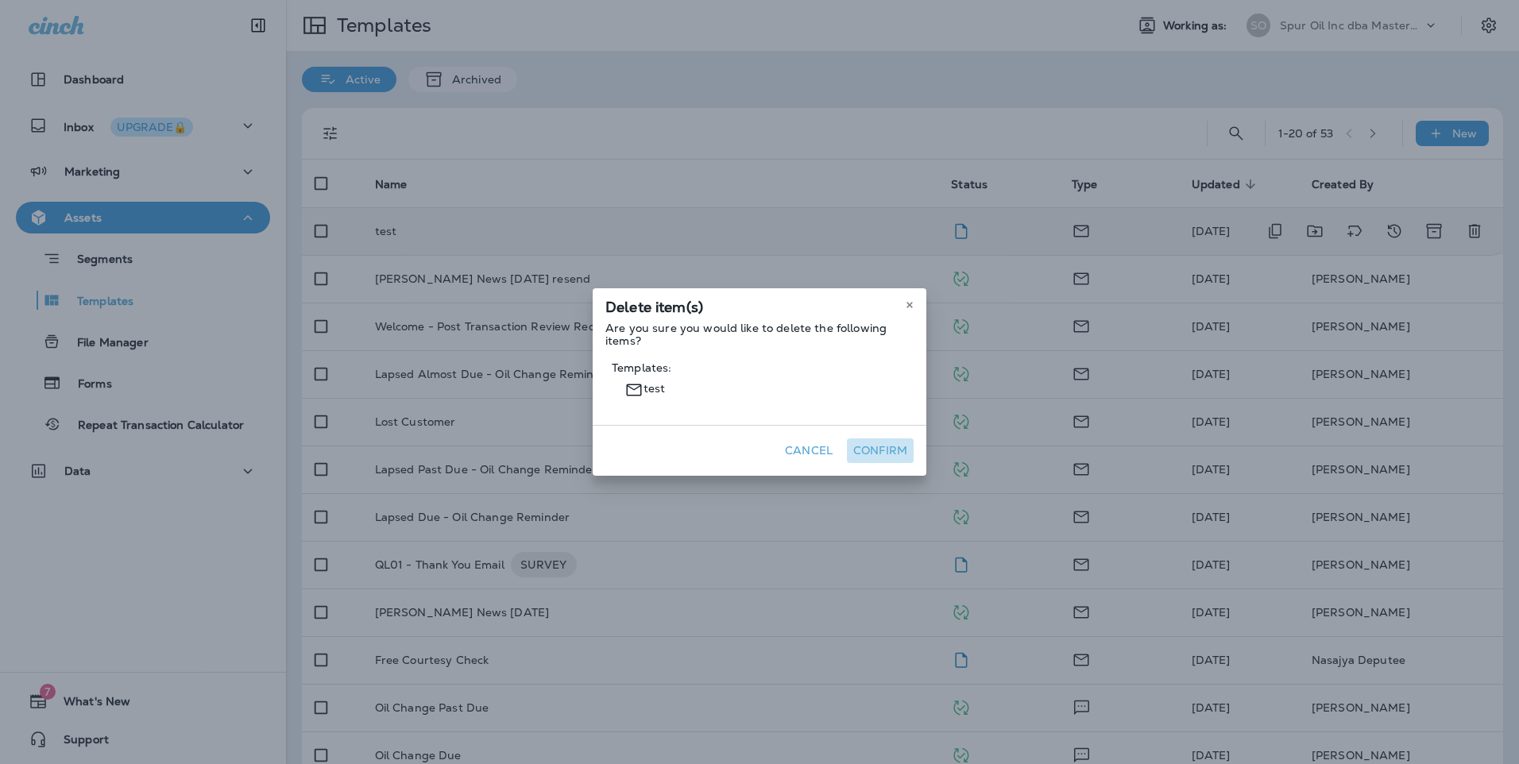
click at [873, 451] on button "Confirm" at bounding box center [880, 451] width 67 height 25
